Goal: Contribute content: Add original content to the website for others to see

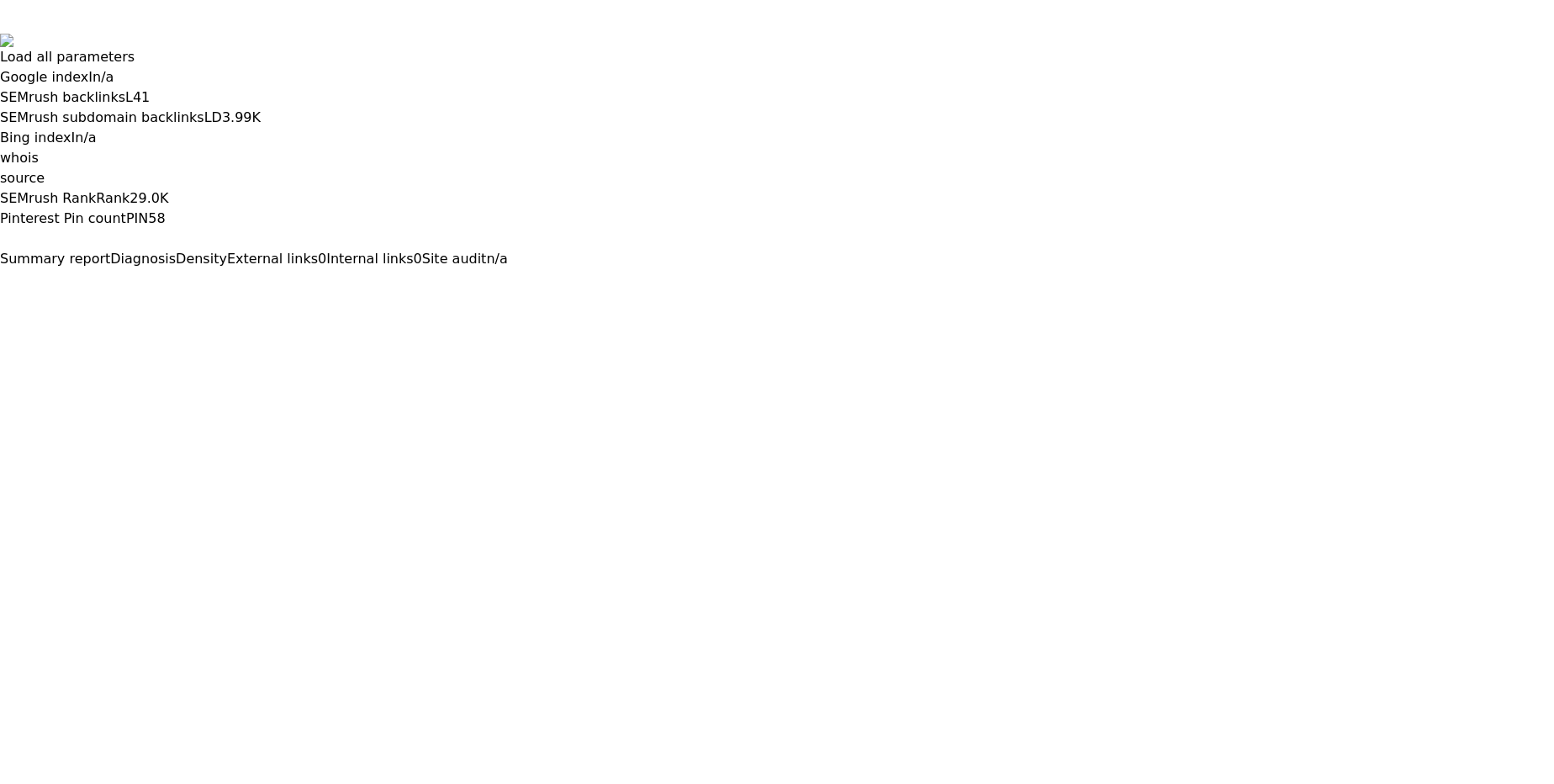
drag, startPoint x: 1537, startPoint y: 20, endPoint x: 1524, endPoint y: 27, distance: 14.8
click at [0, 283] on button at bounding box center [0, 283] width 0 height 0
click at [104, 309] on button "For this domain" at bounding box center [52, 319] width 104 height 20
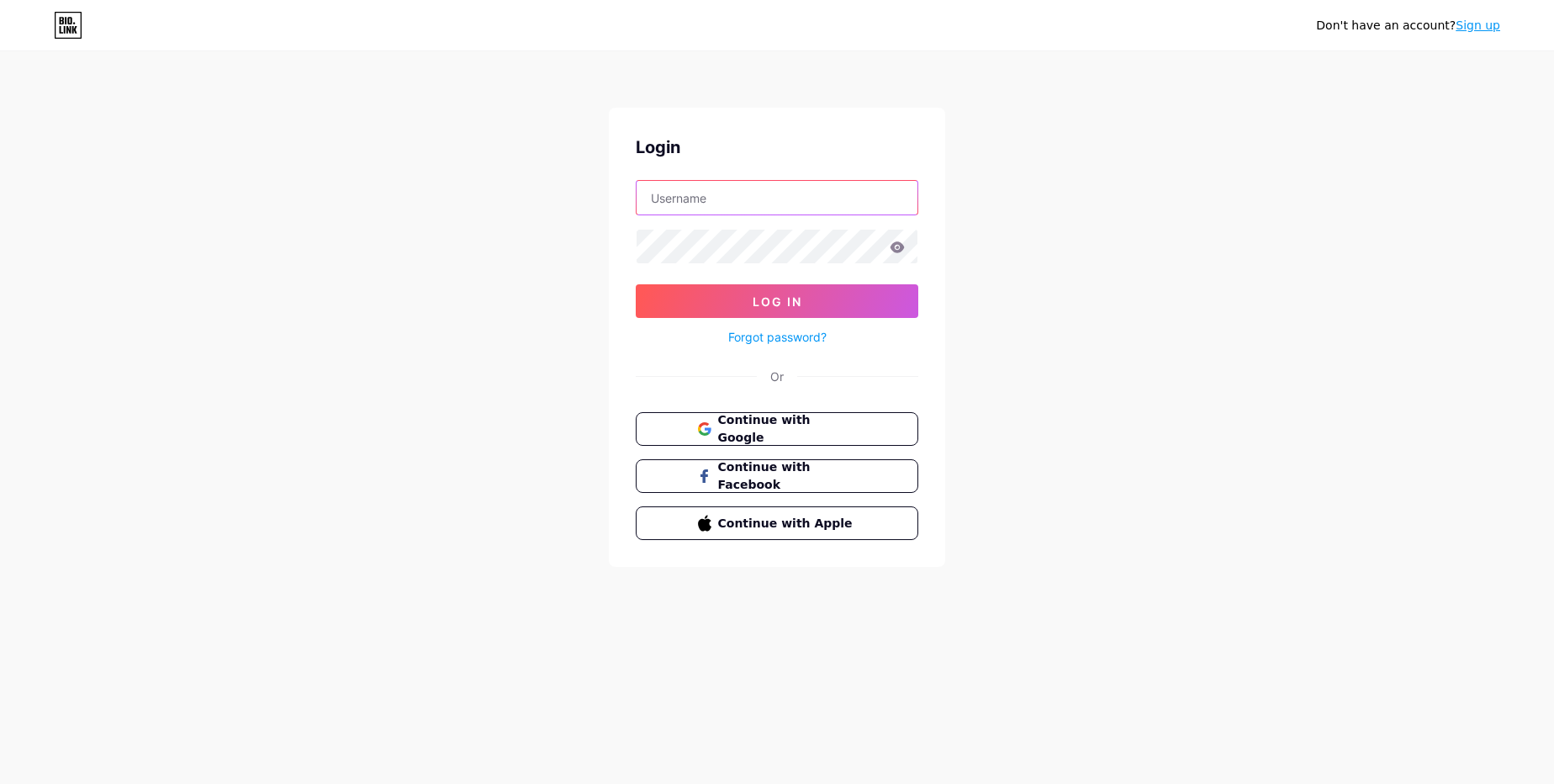
type input "[EMAIL_ADDRESS][DOMAIN_NAME]"
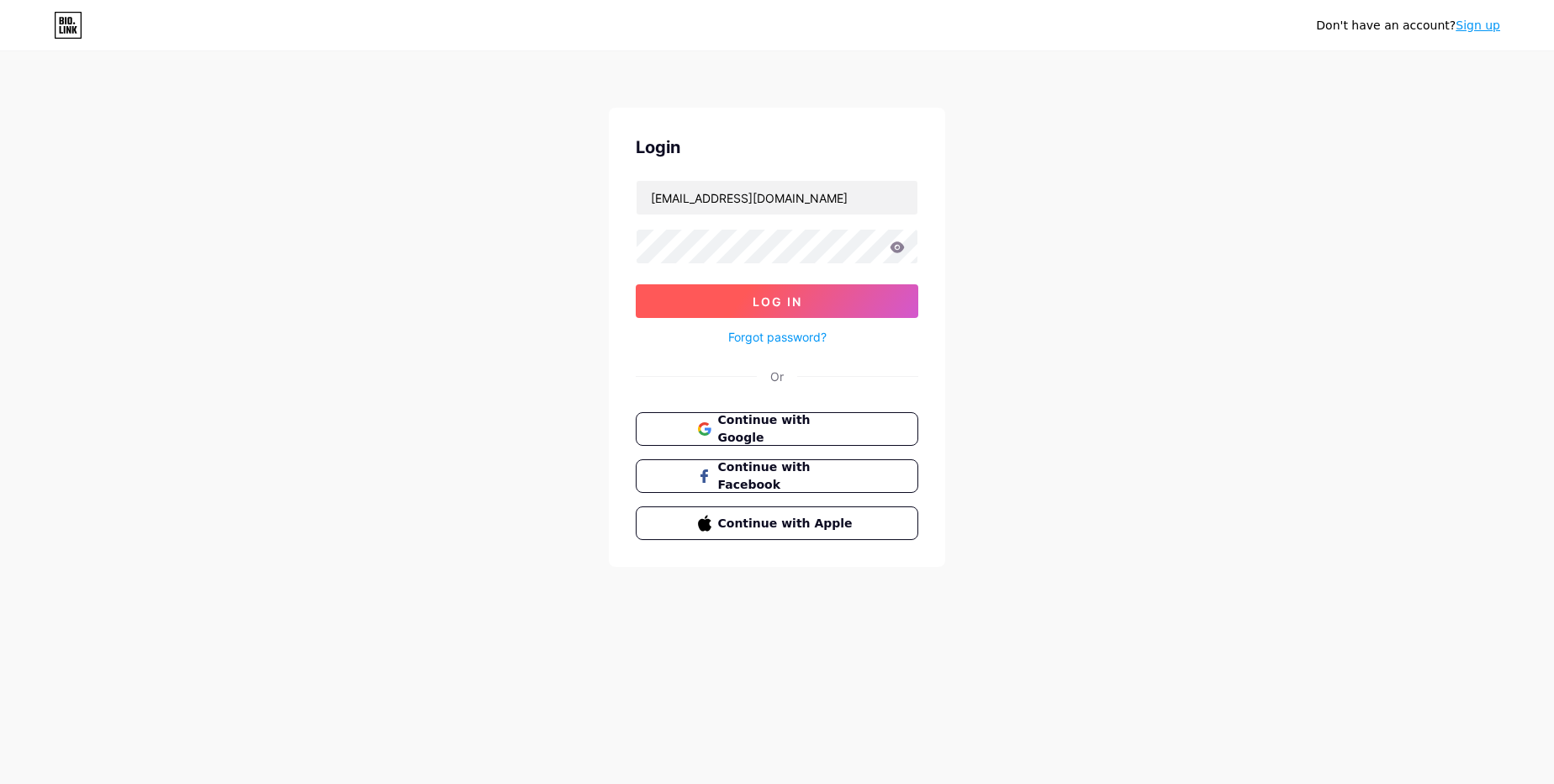
click at [818, 292] on button "Log In" at bounding box center [777, 301] width 283 height 33
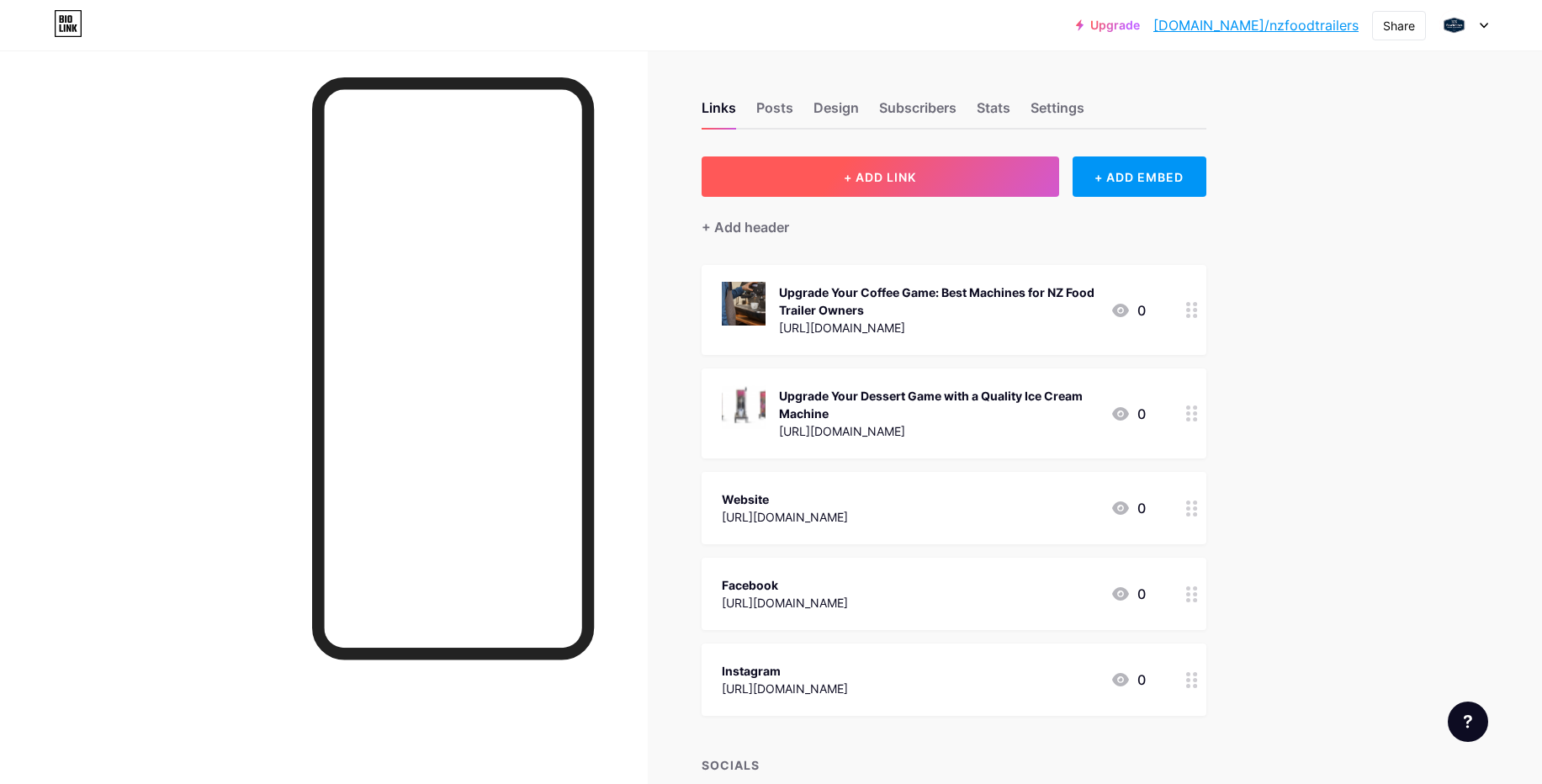
click at [916, 170] on span "+ ADD LINK" at bounding box center [880, 177] width 73 height 14
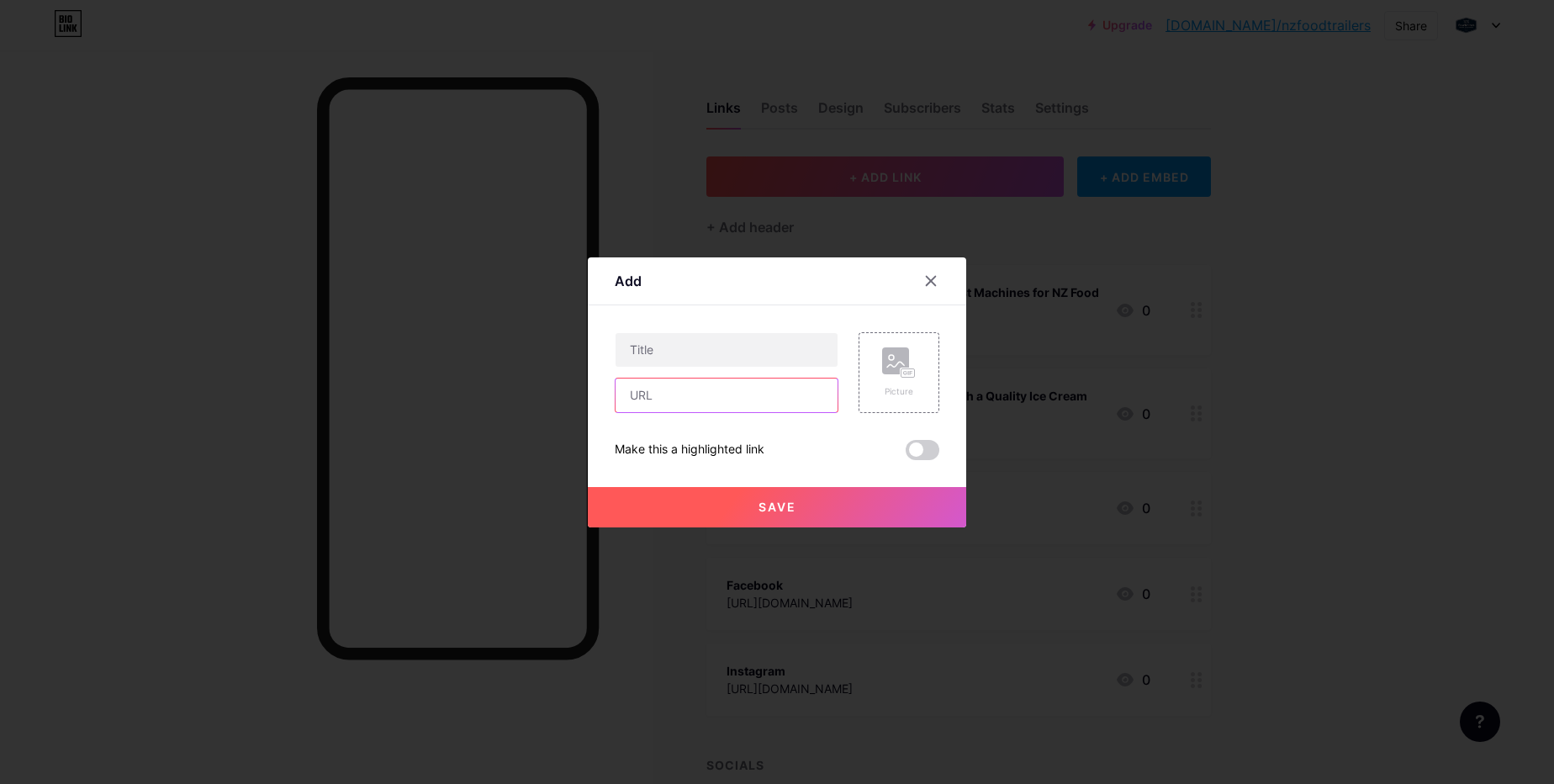
click at [732, 396] on input "text" at bounding box center [726, 395] width 222 height 33
paste input "[URL][DOMAIN_NAME]"
type input "[URL][DOMAIN_NAME]"
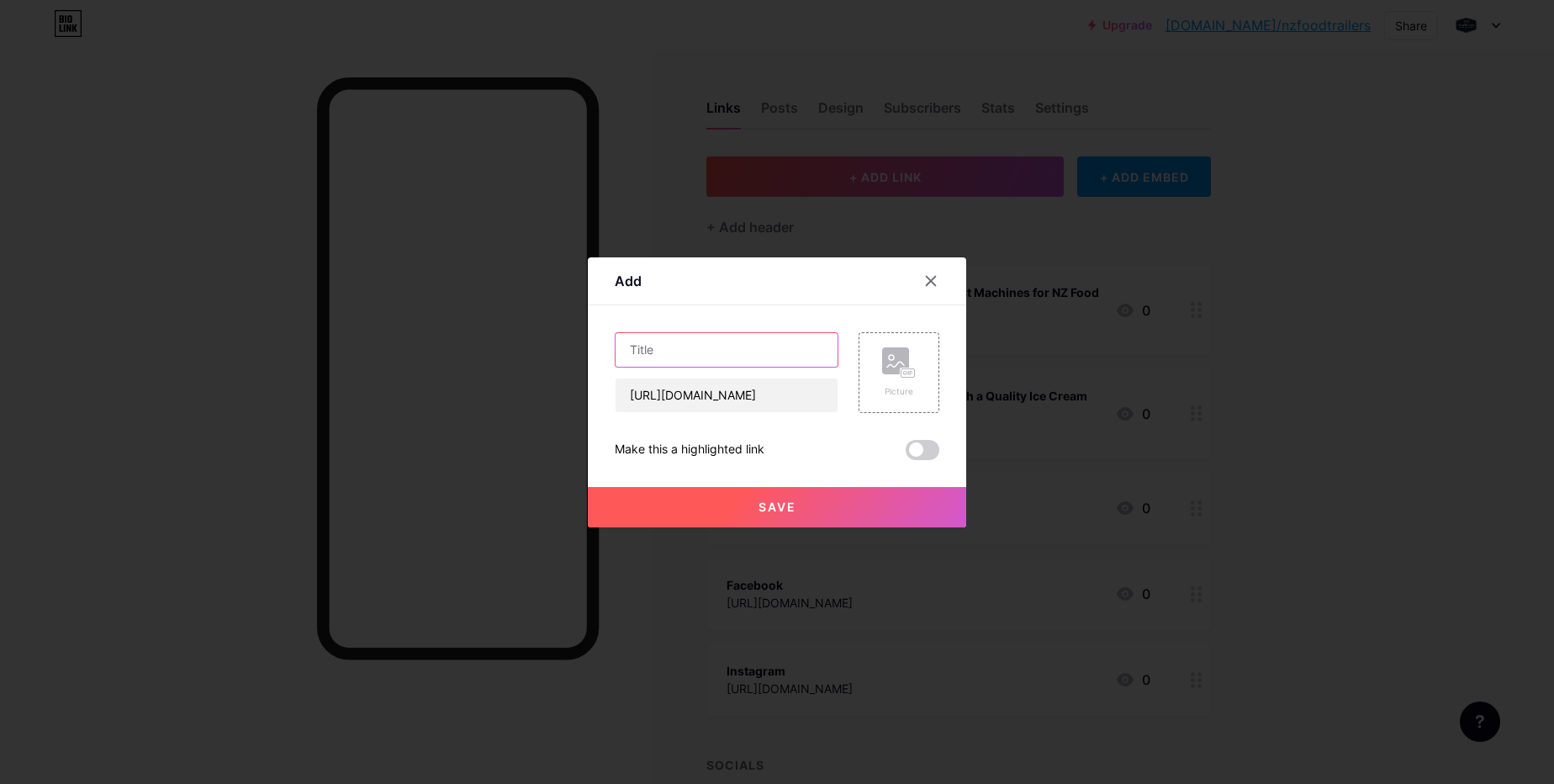
click at [678, 343] on input "text" at bounding box center [726, 349] width 222 height 33
paste input "Find the Perfect Ice Cream Machine for Your NZ Business"
type input "Find the Perfect Ice Cream Machine for Your NZ Business"
click at [888, 370] on rect at bounding box center [895, 361] width 27 height 27
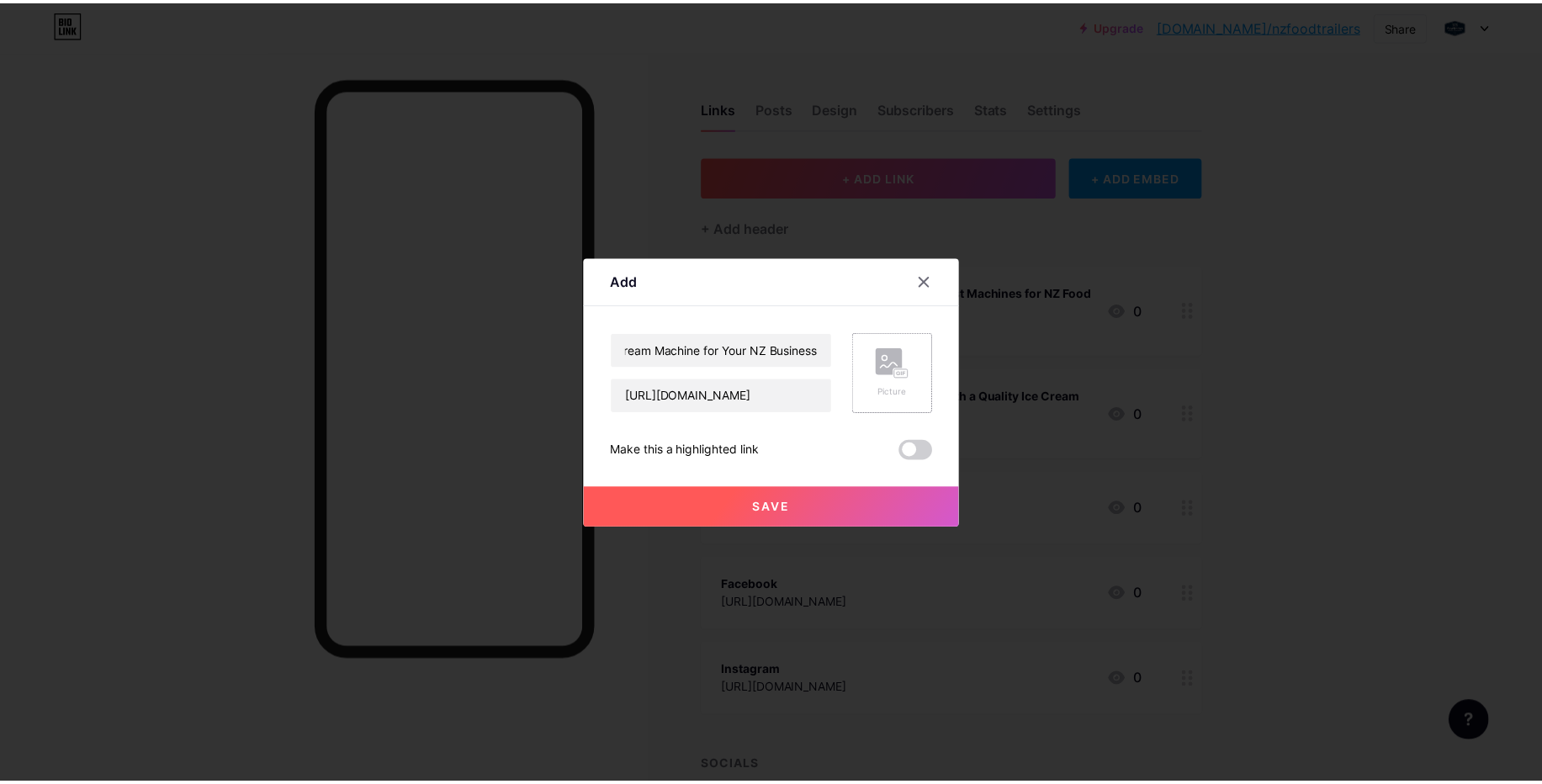
scroll to position [0, 0]
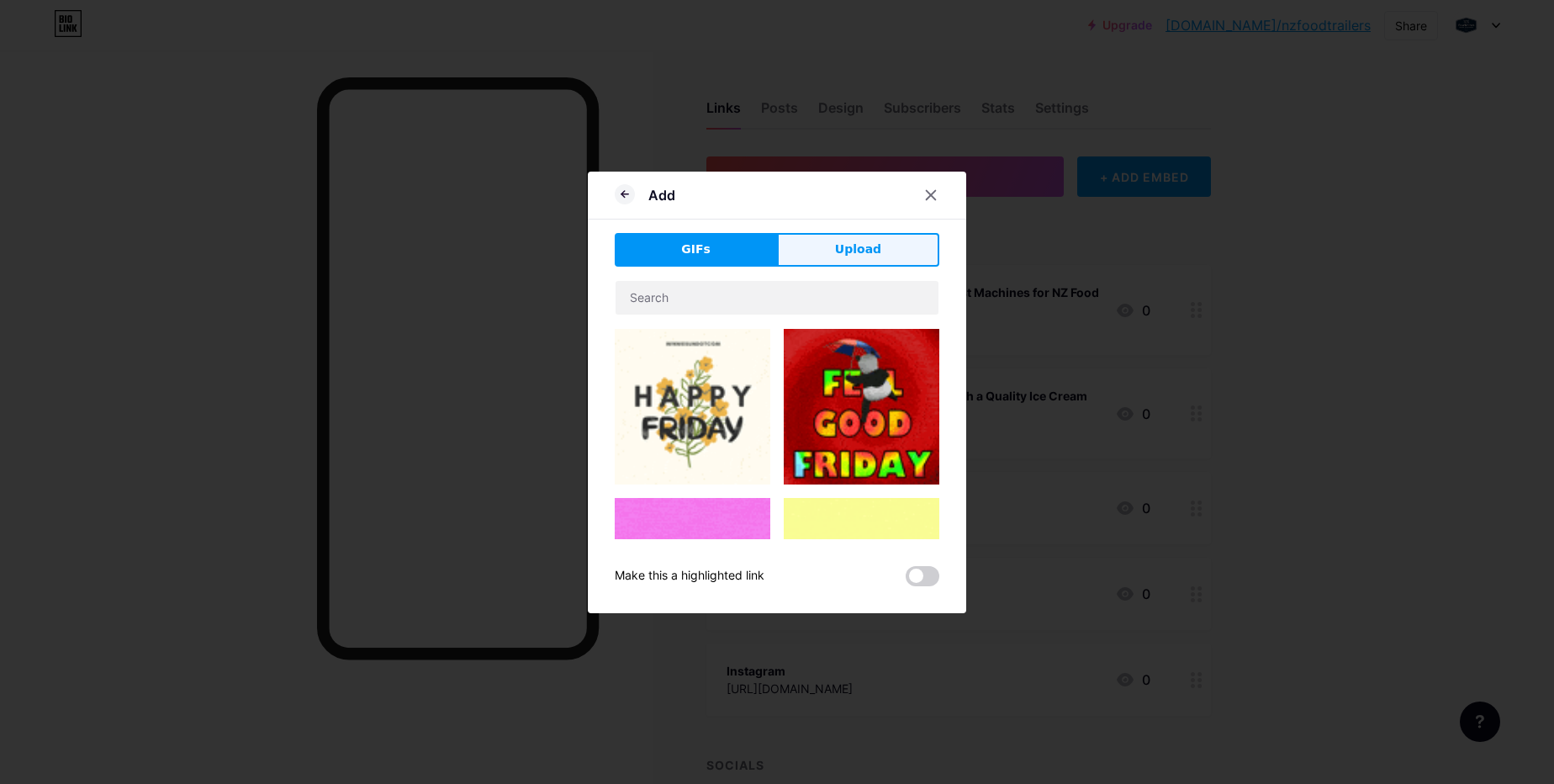
click at [861, 255] on span "Upload" at bounding box center [859, 249] width 47 height 18
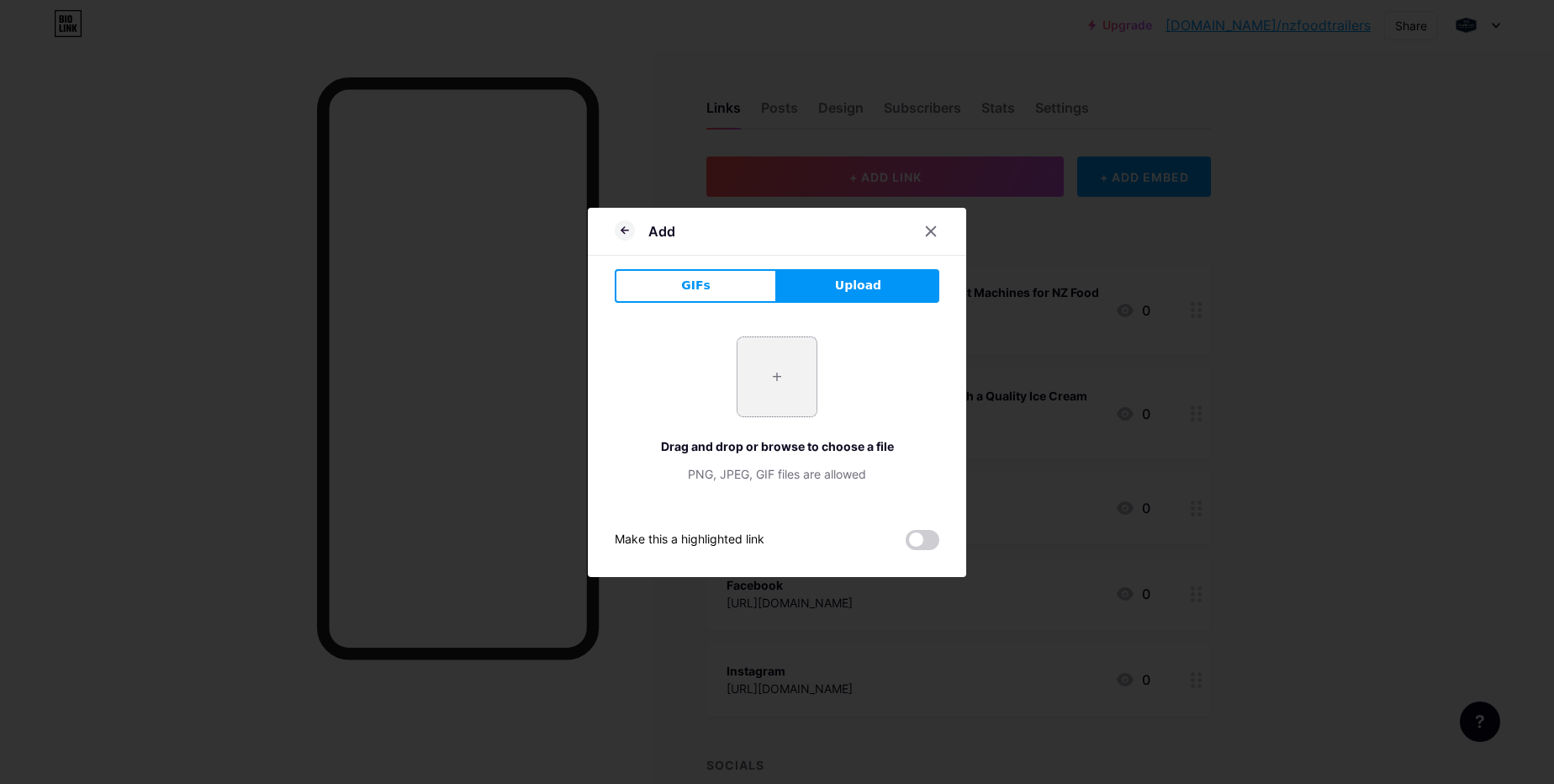
click at [789, 380] on input "file" at bounding box center [777, 377] width 79 height 79
type input "C:\fakepath\[DEMOGRAPHIC_DATA]-seller-holds-cone-with-twisted-ice-cream-from-ve…"
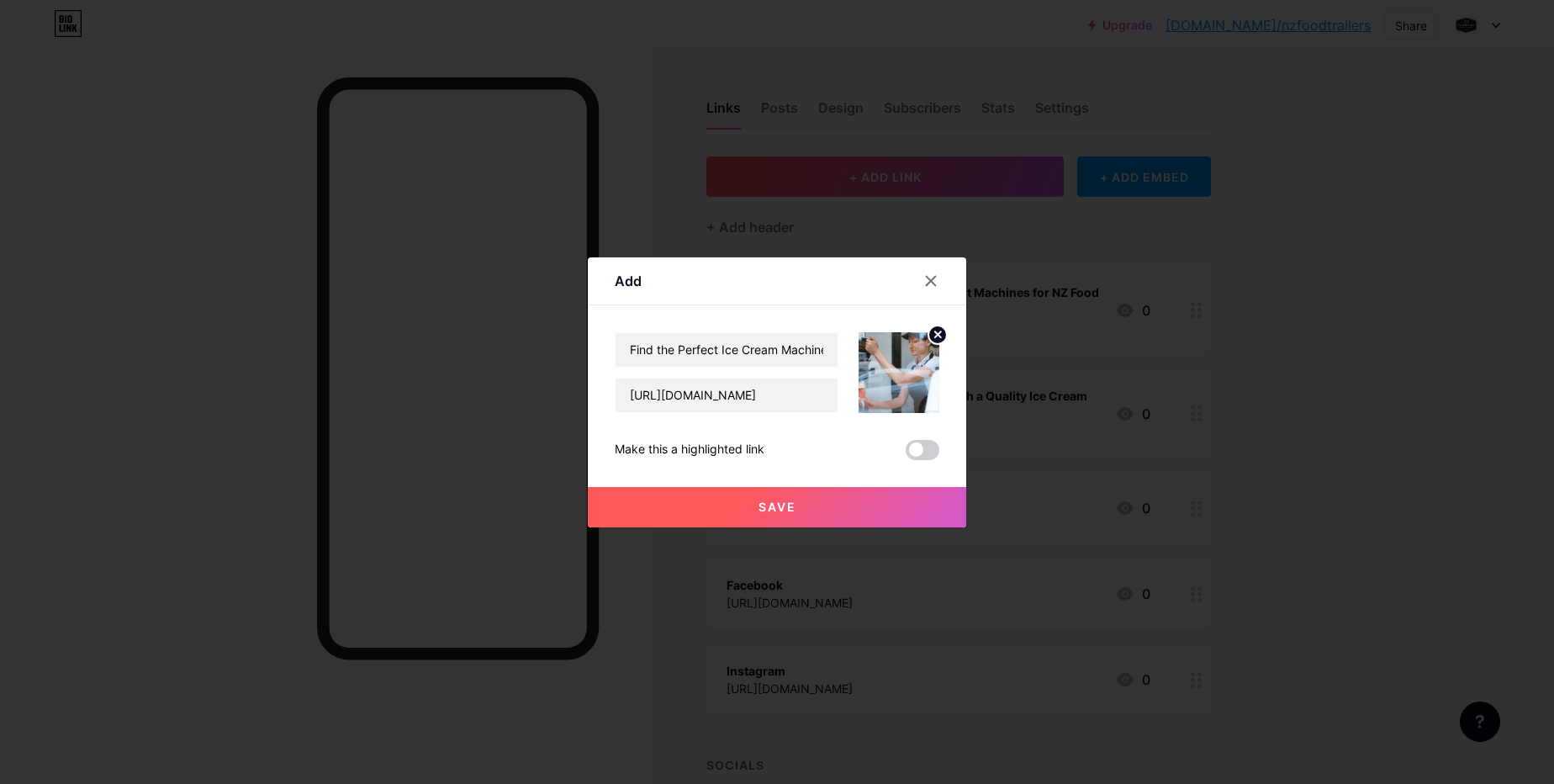
click at [931, 451] on span at bounding box center [922, 449] width 33 height 20
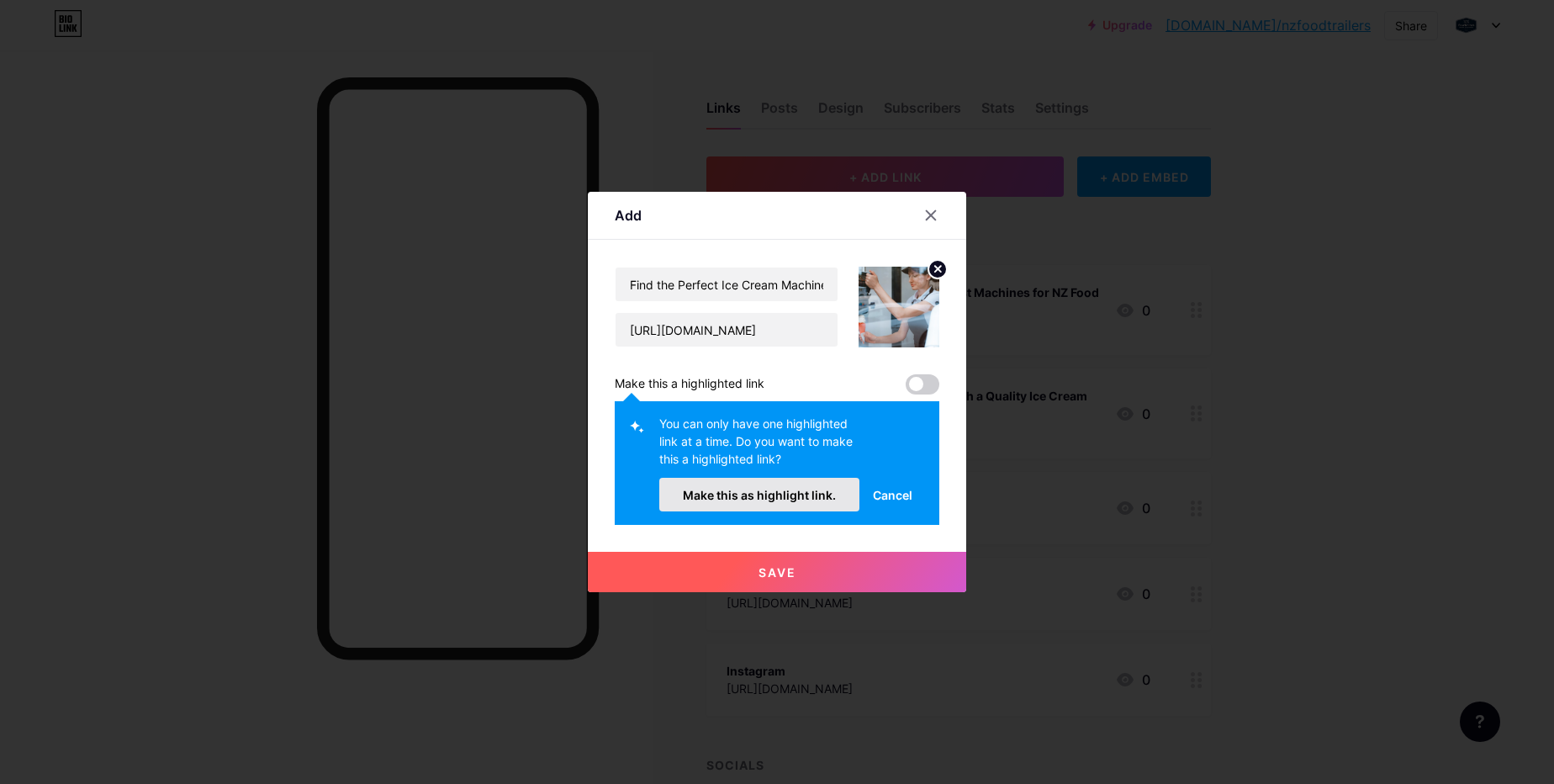
click at [822, 490] on span "Make this as highlight link." at bounding box center [759, 495] width 153 height 14
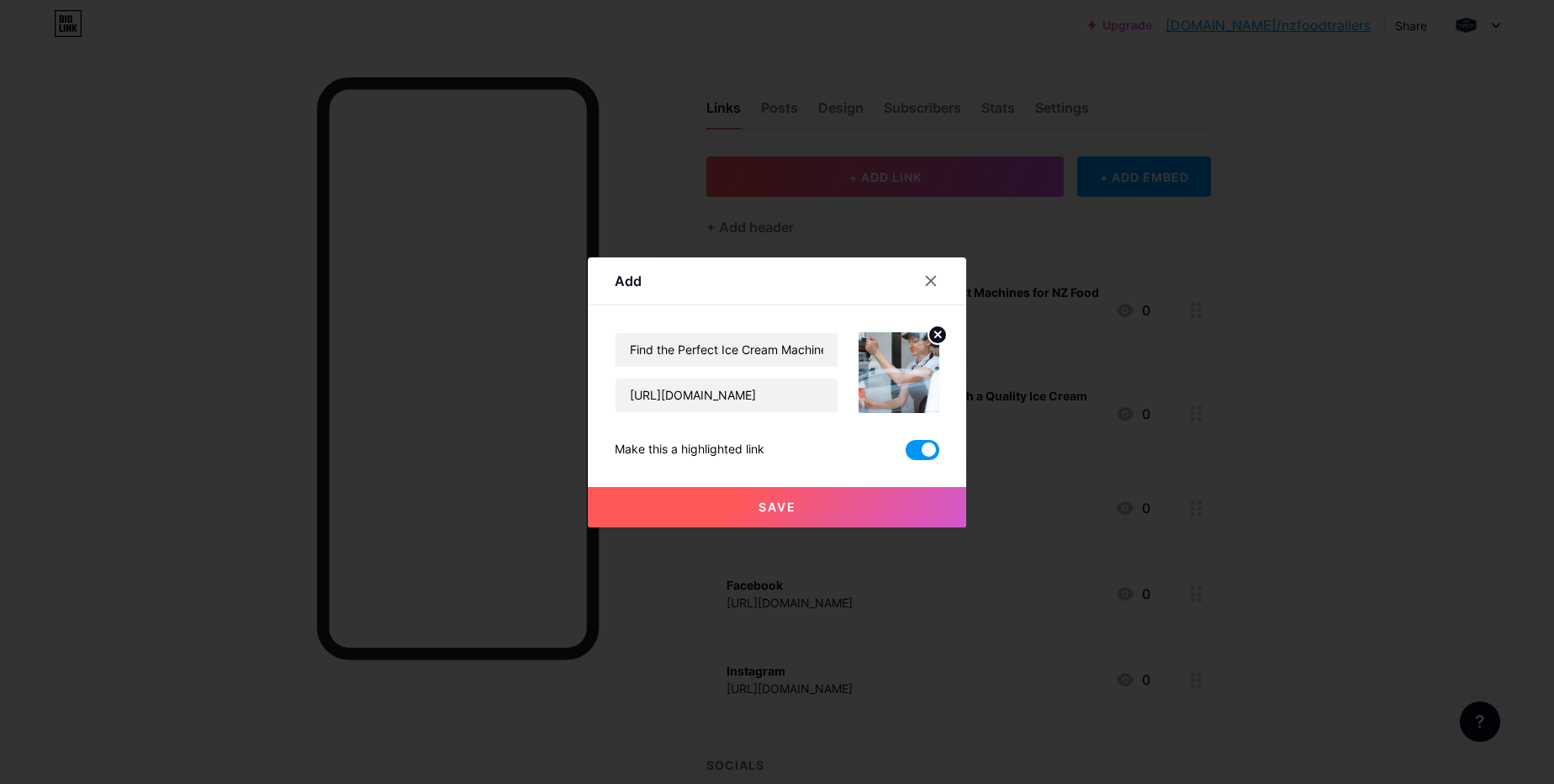
click at [827, 507] on button "Save" at bounding box center [777, 507] width 379 height 40
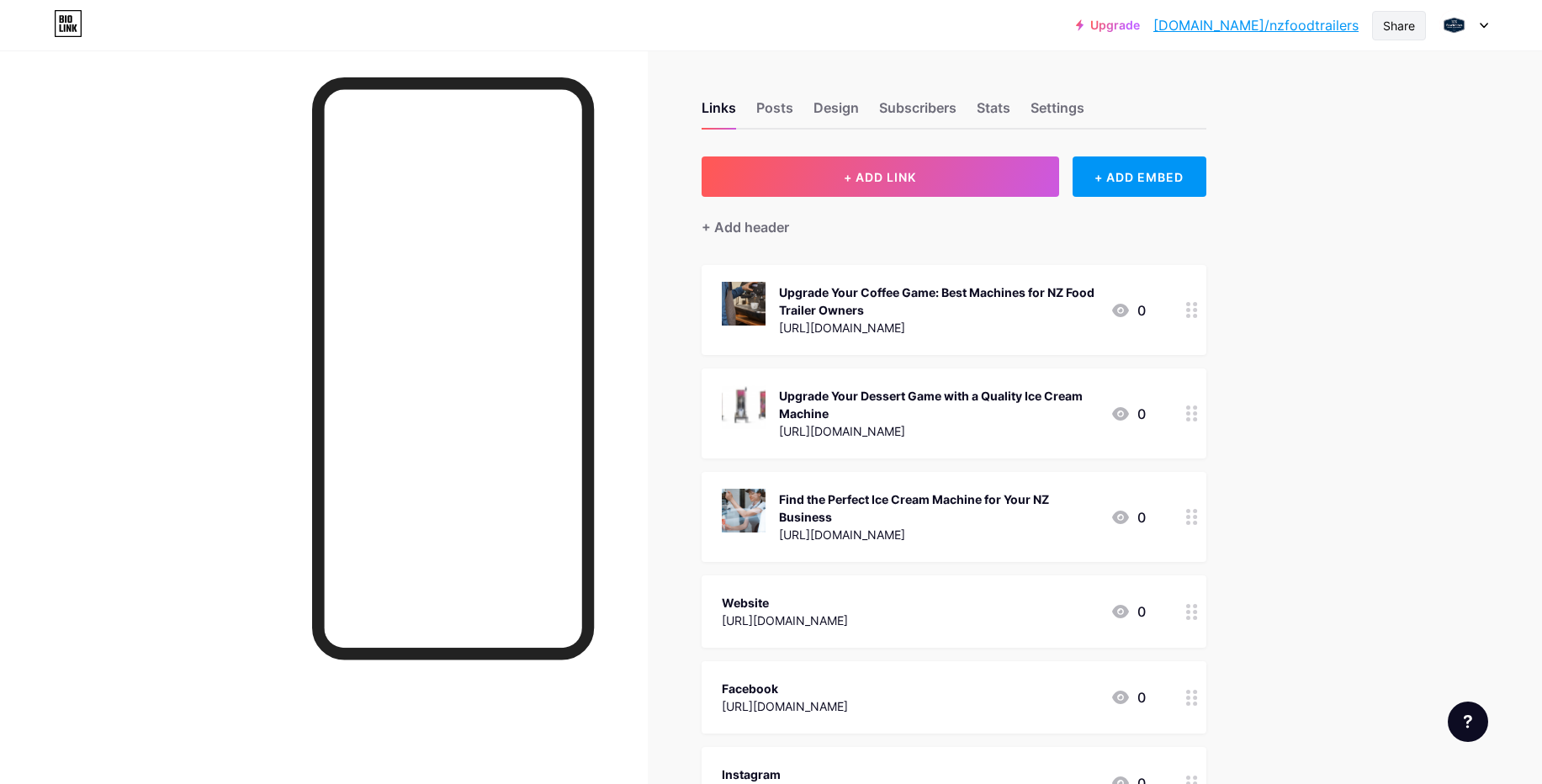
click at [1398, 21] on div "Share" at bounding box center [1399, 26] width 32 height 18
click at [1219, 85] on div "Copy link" at bounding box center [1300, 86] width 250 height 40
